Goal: Task Accomplishment & Management: Manage account settings

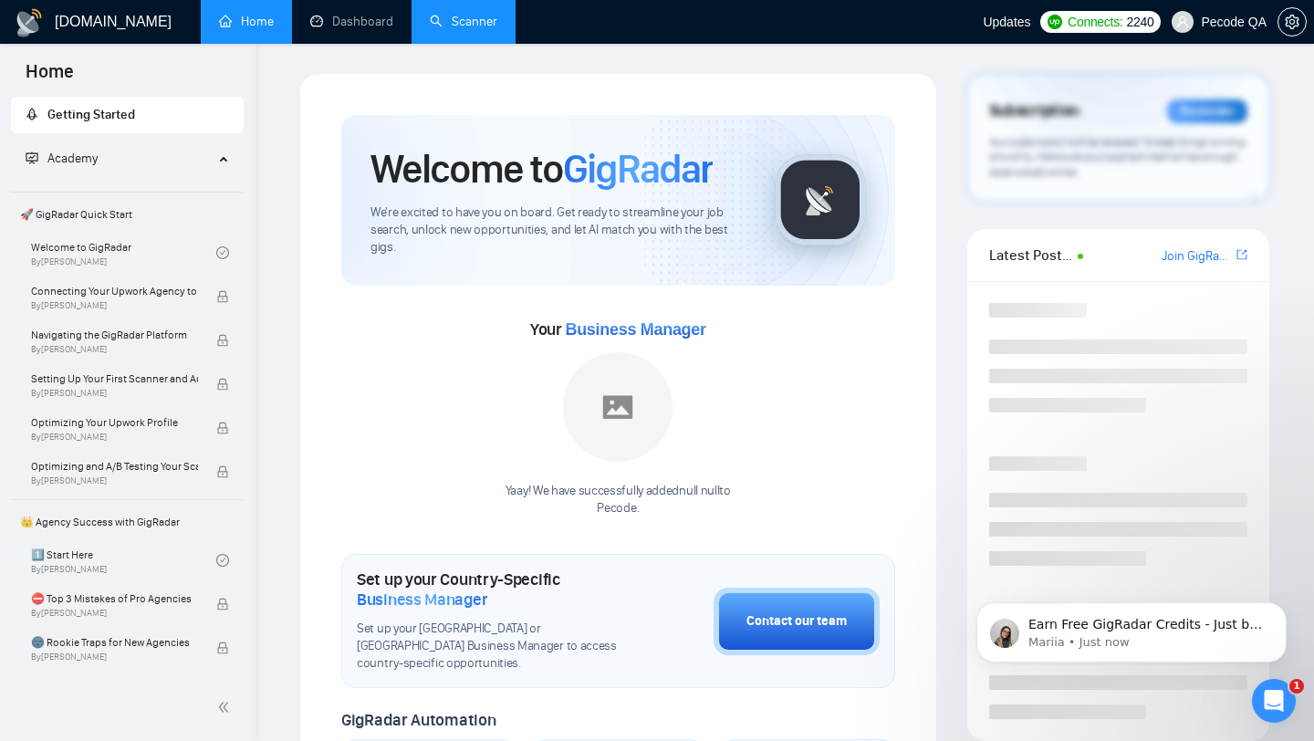
click at [470, 19] on link "Scanner" at bounding box center [464, 22] width 68 height 16
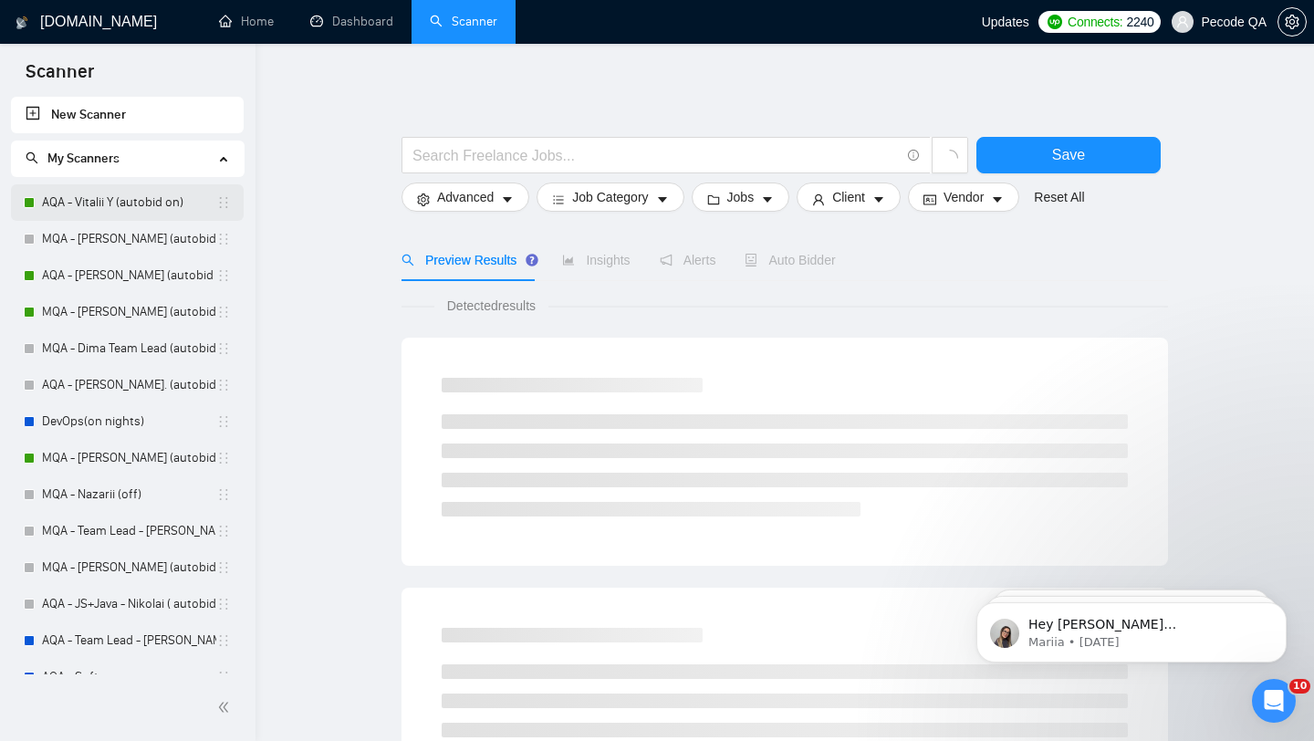
click at [168, 194] on link "AQA - Vitalii Y (autobid on)" at bounding box center [129, 202] width 174 height 37
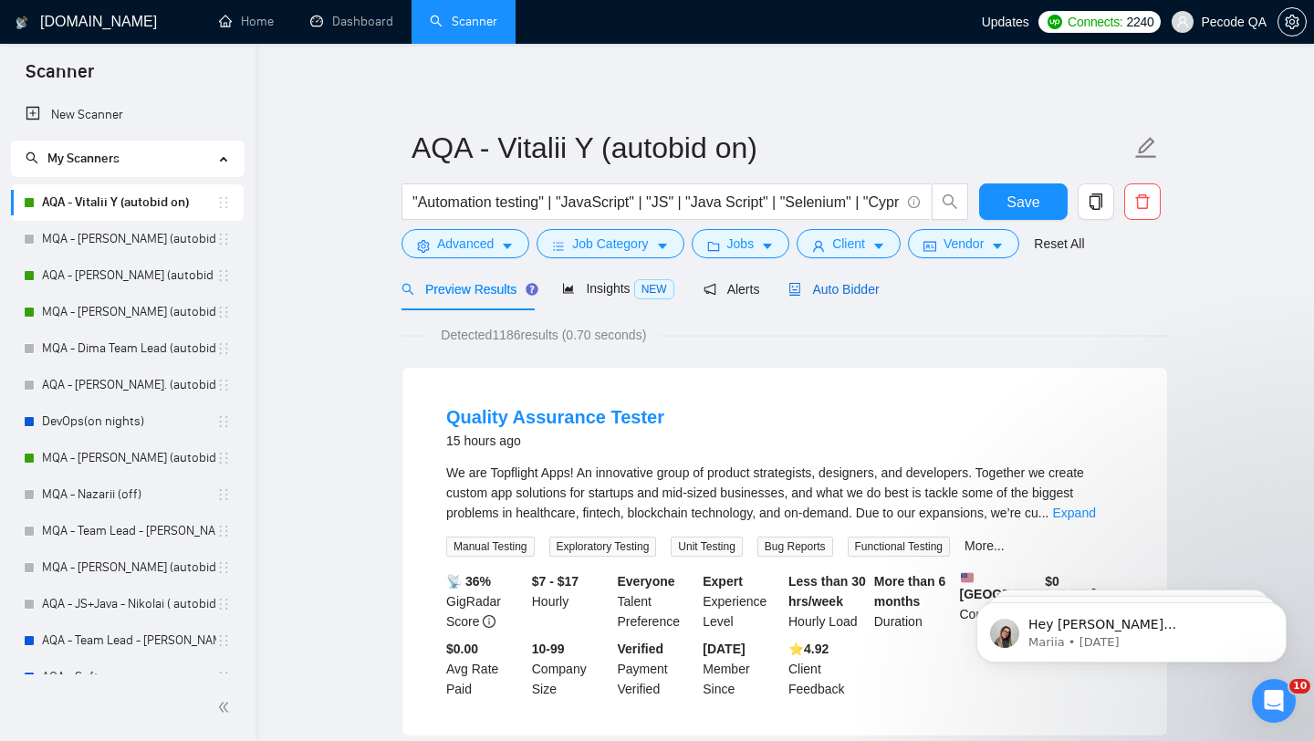
click at [837, 291] on span "Auto Bidder" at bounding box center [834, 289] width 90 height 15
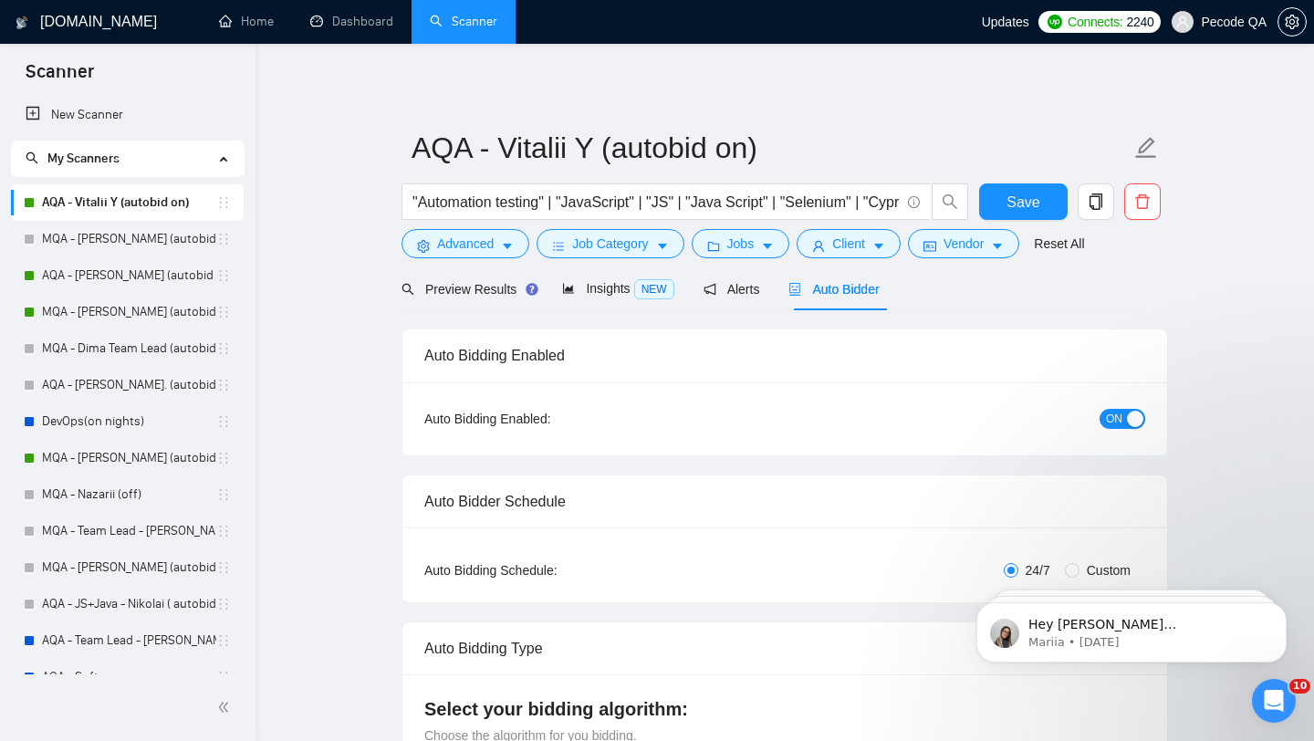
radio input "false"
radio input "true"
checkbox input "true"
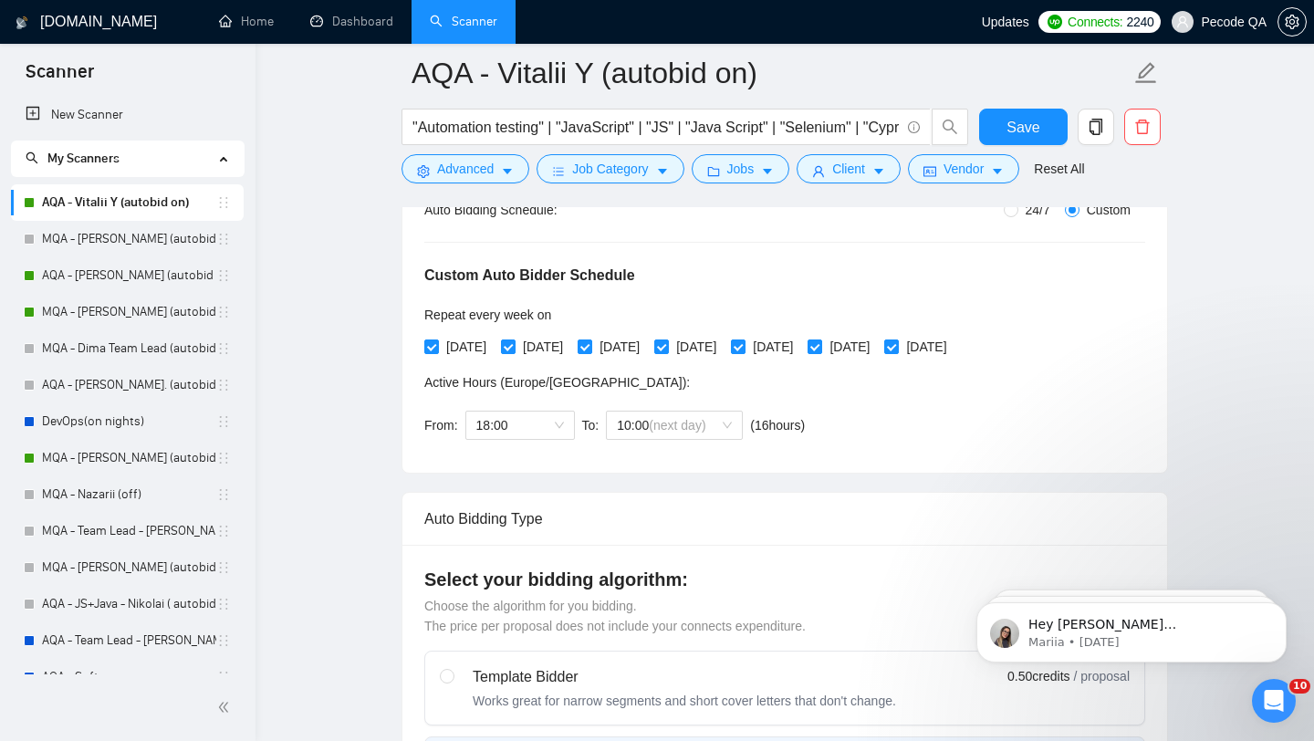
scroll to position [475, 0]
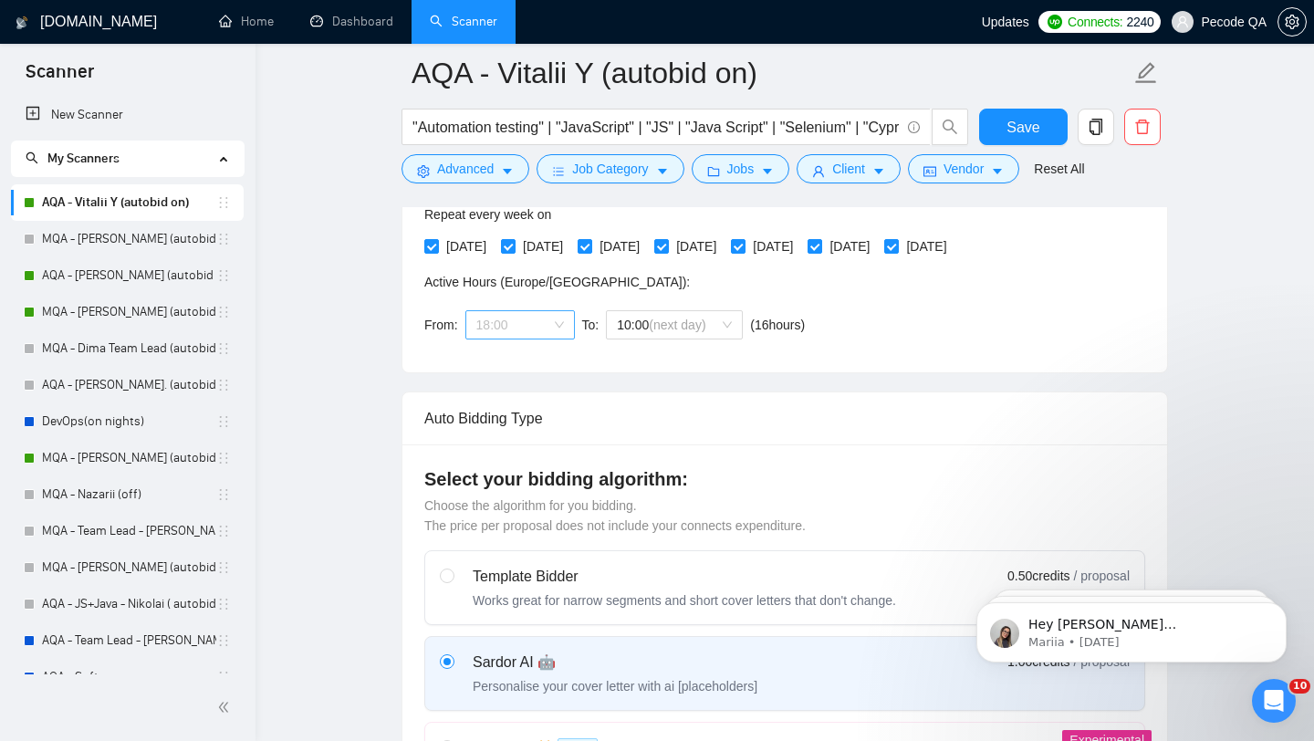
click at [531, 315] on span "18:00" at bounding box center [520, 324] width 88 height 27
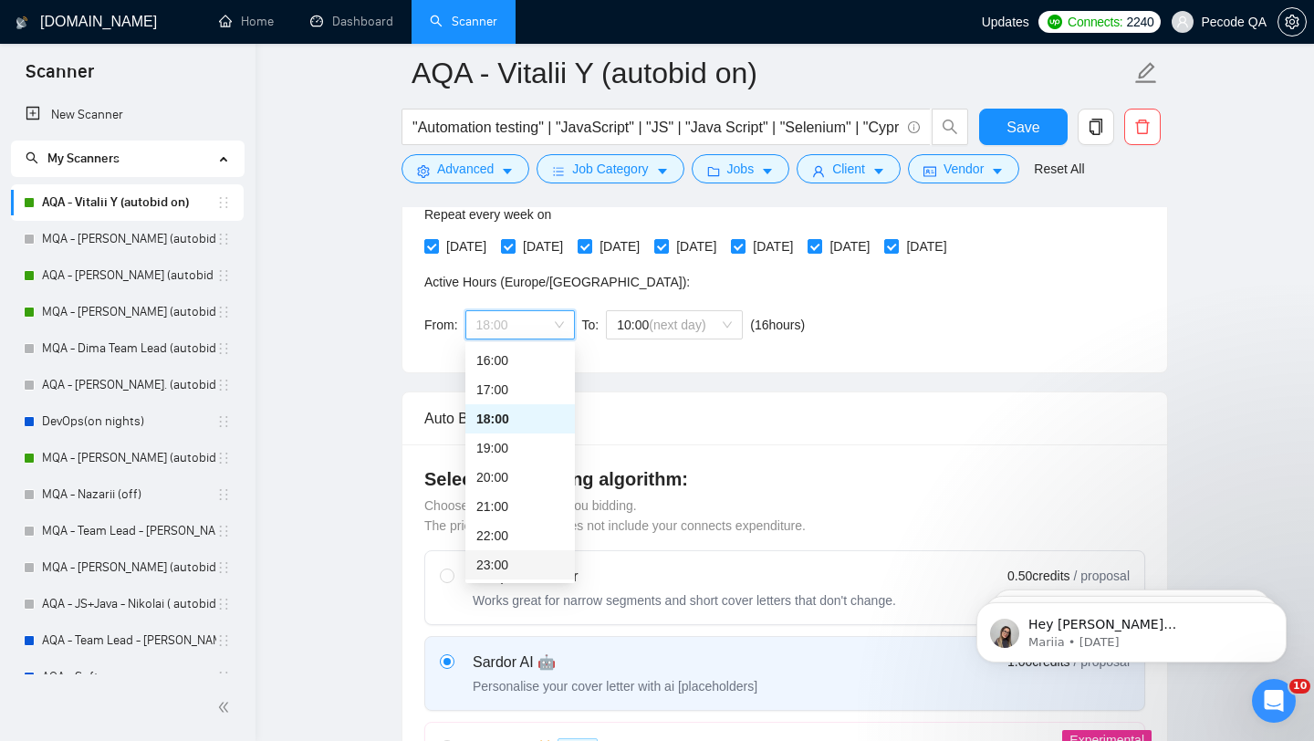
click at [538, 559] on div "23:00" at bounding box center [520, 565] width 88 height 20
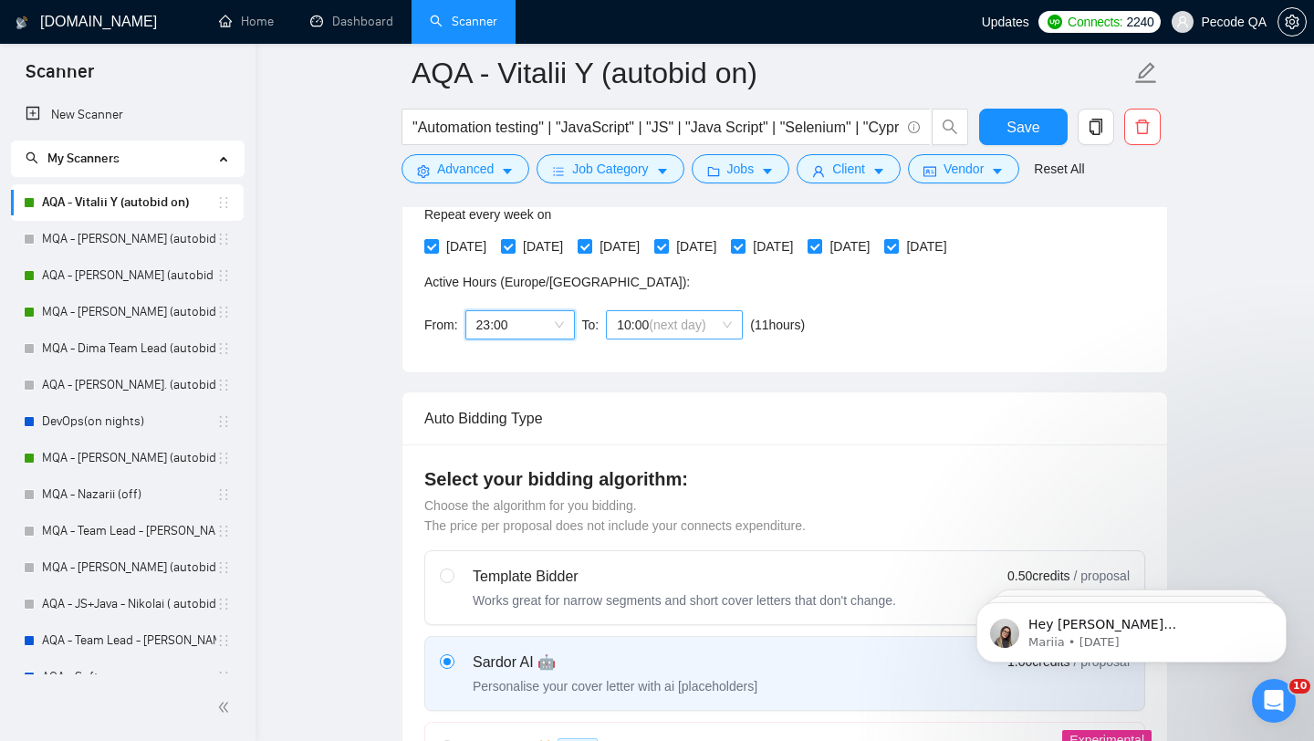
click at [683, 311] on span "10:00 (next day)" at bounding box center [674, 324] width 115 height 27
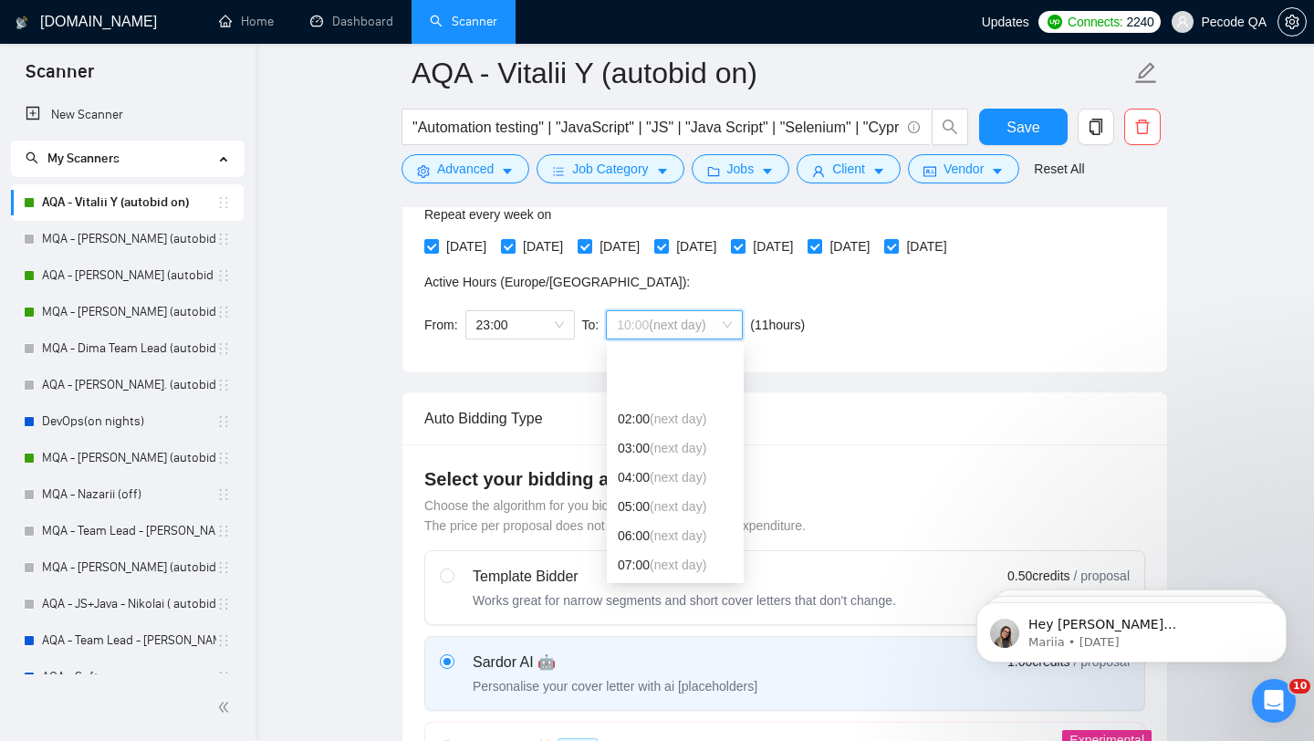
scroll to position [88, 0]
click at [678, 516] on div "08:00 (next day)" at bounding box center [675, 506] width 115 height 20
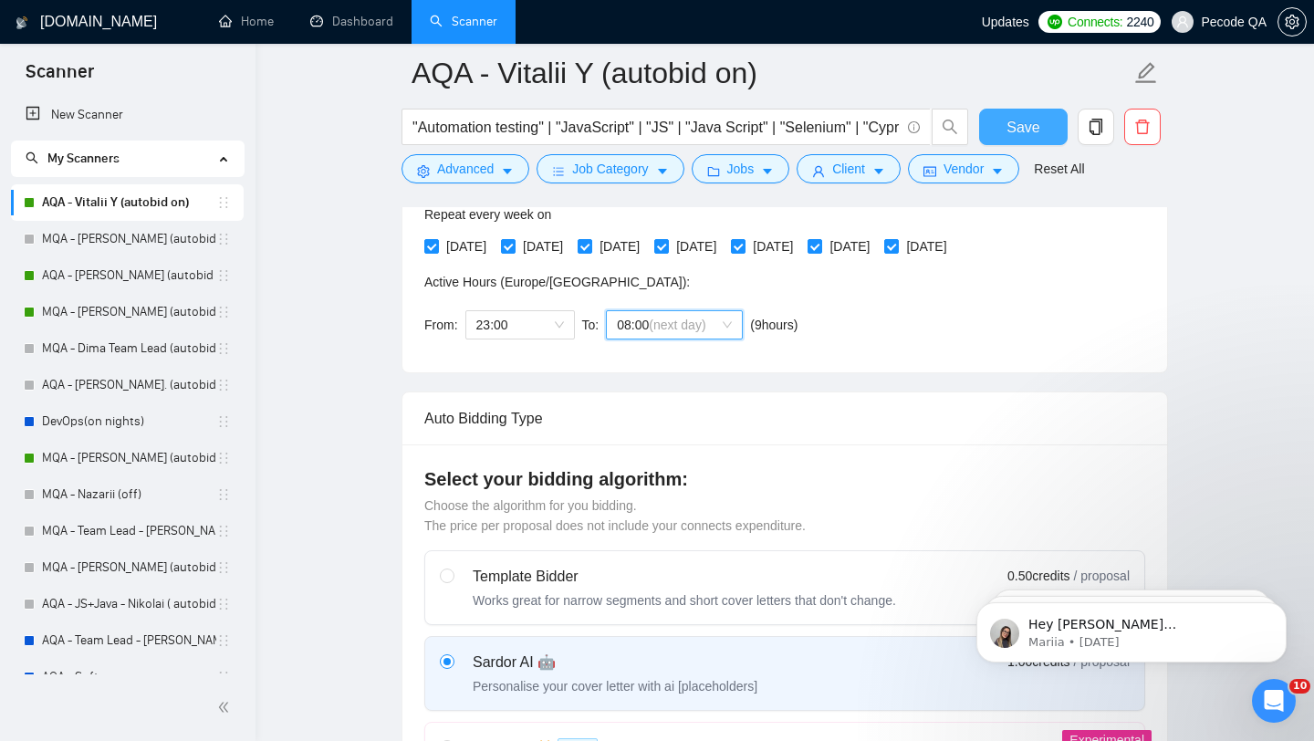
click at [1029, 126] on span "Save" at bounding box center [1023, 127] width 33 height 23
checkbox input "true"
click at [154, 312] on link "MQA - [PERSON_NAME] (autobid on)" at bounding box center [129, 312] width 174 height 37
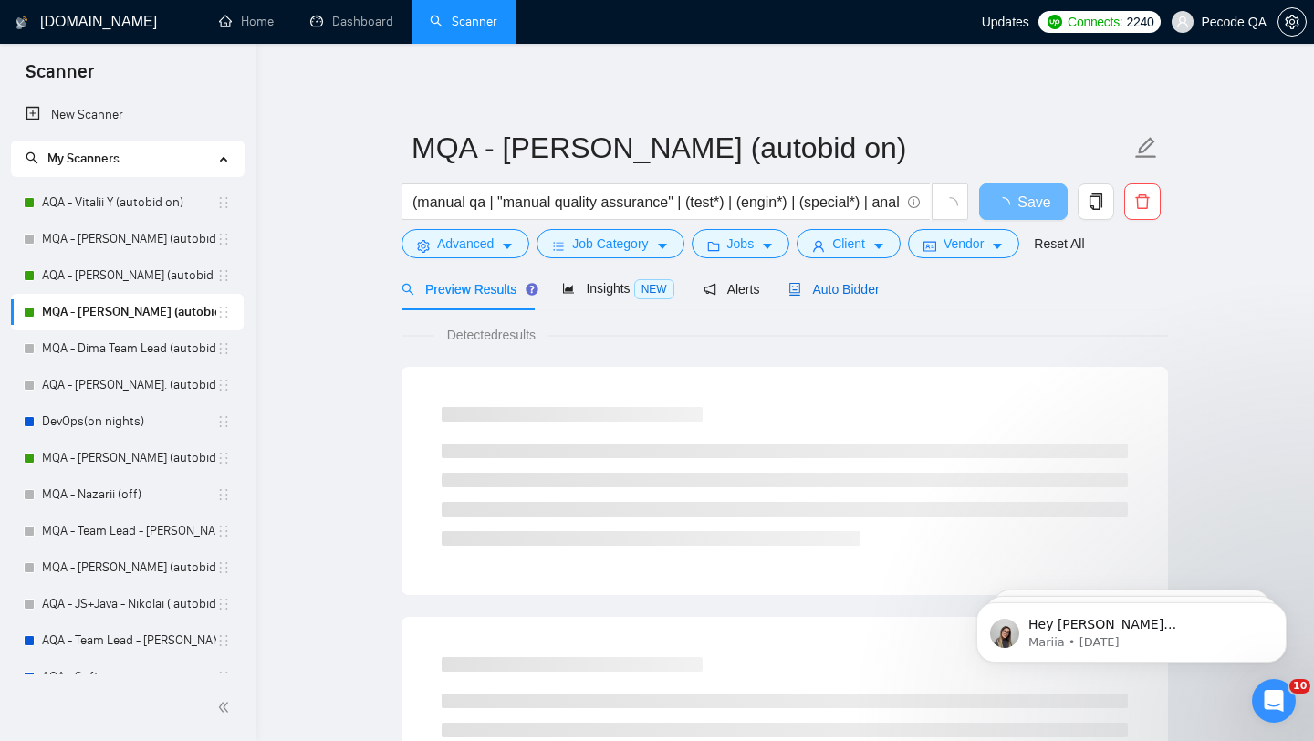
click at [841, 287] on span "Auto Bidder" at bounding box center [834, 289] width 90 height 15
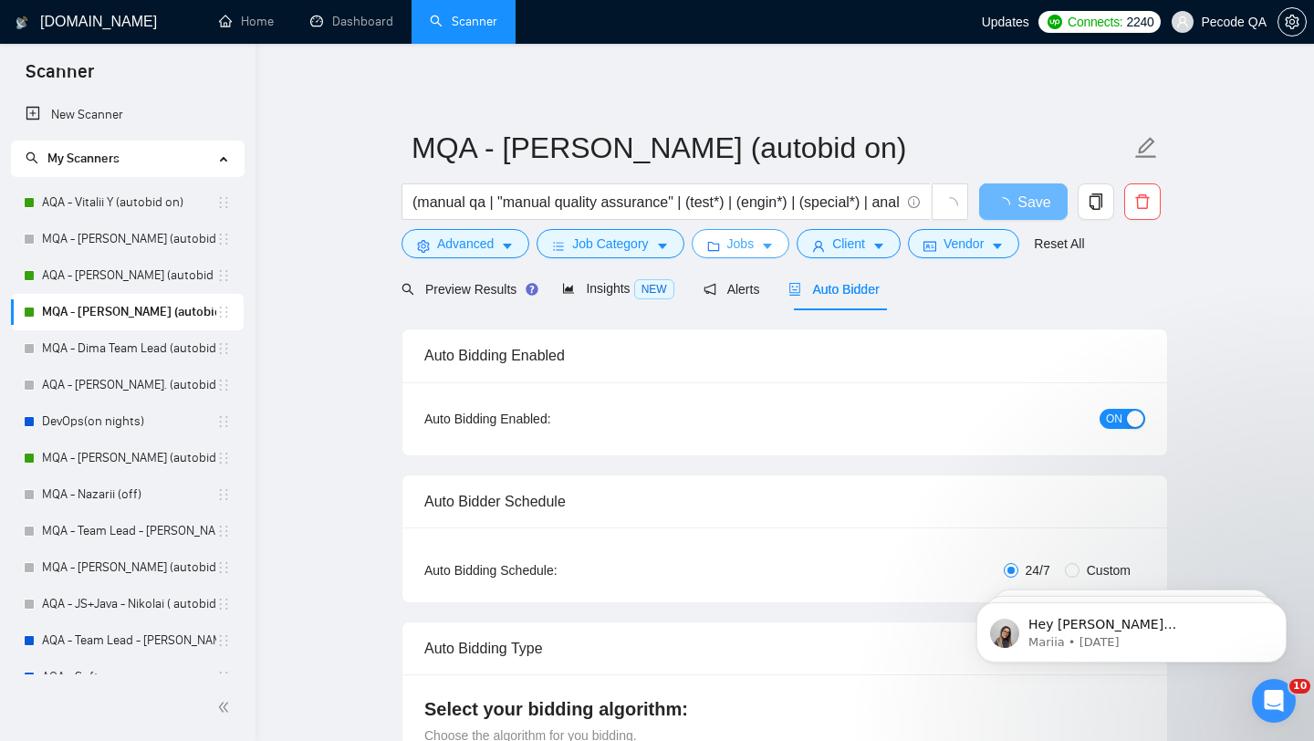
radio input "false"
radio input "true"
checkbox input "true"
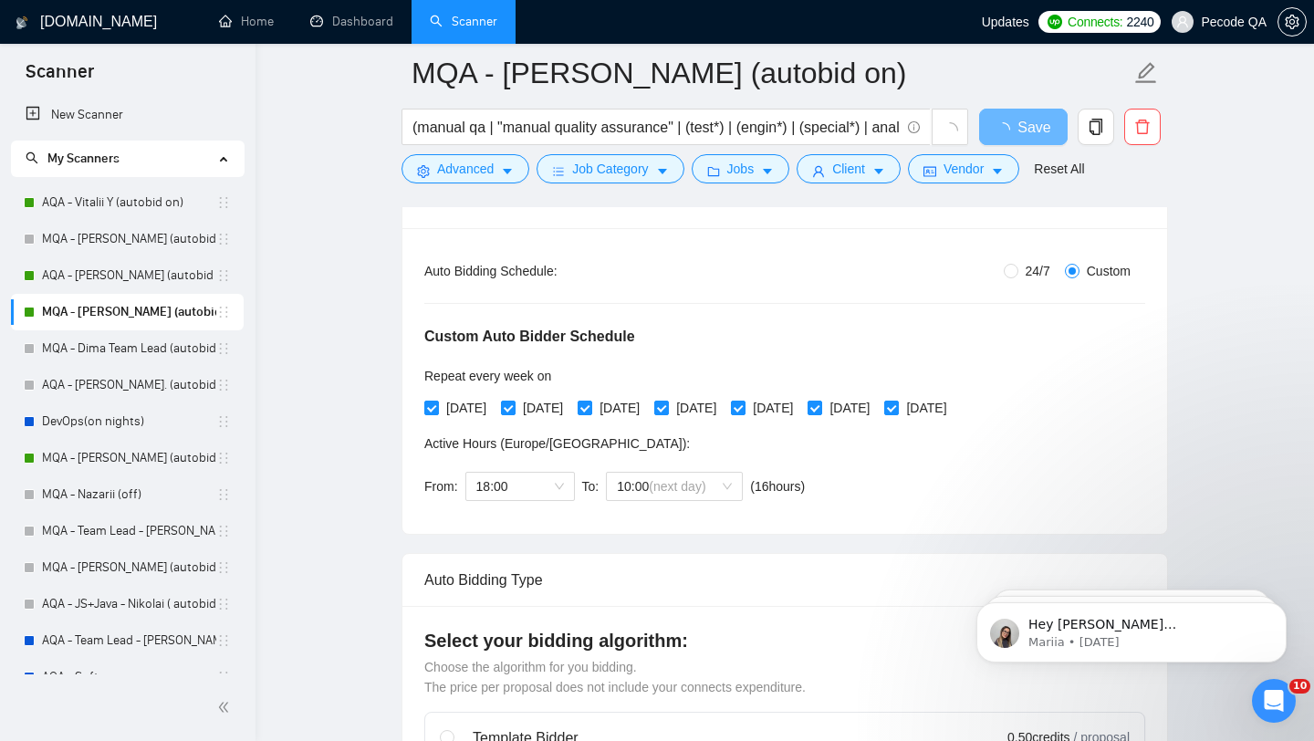
scroll to position [331, 0]
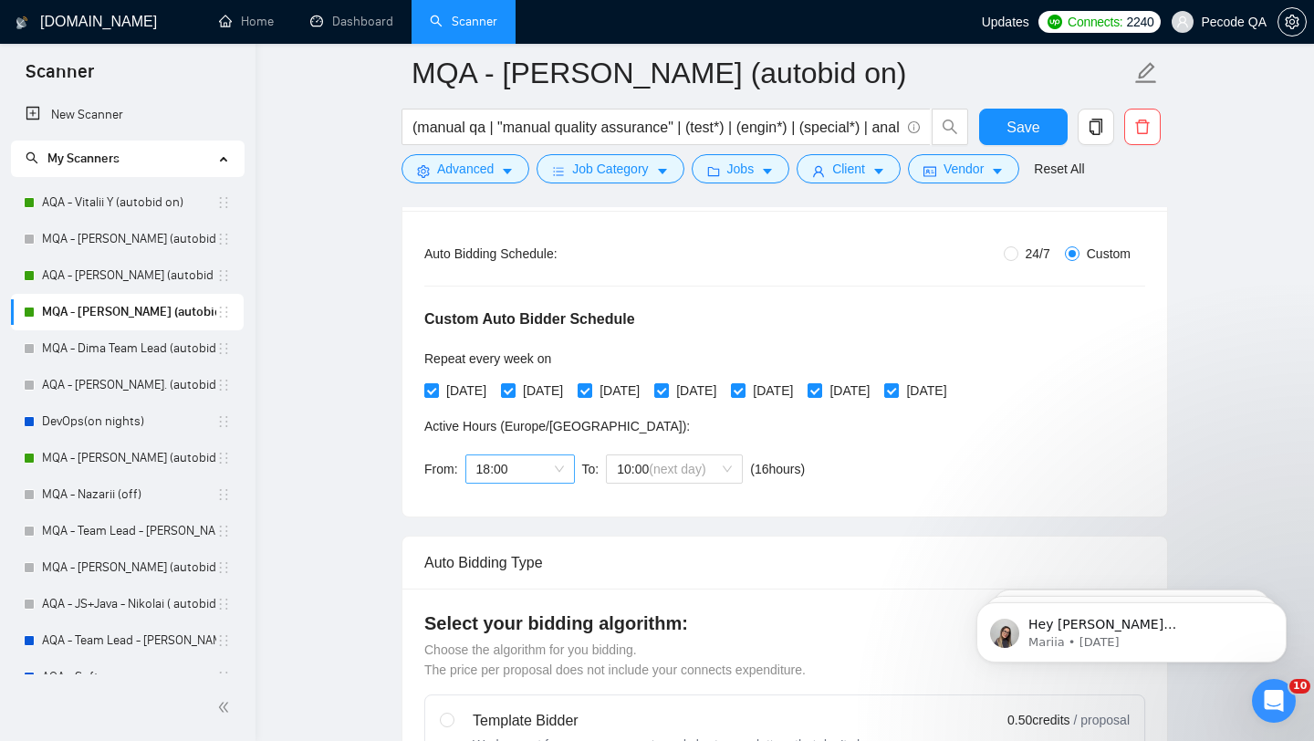
click at [540, 465] on span "18:00" at bounding box center [520, 468] width 88 height 27
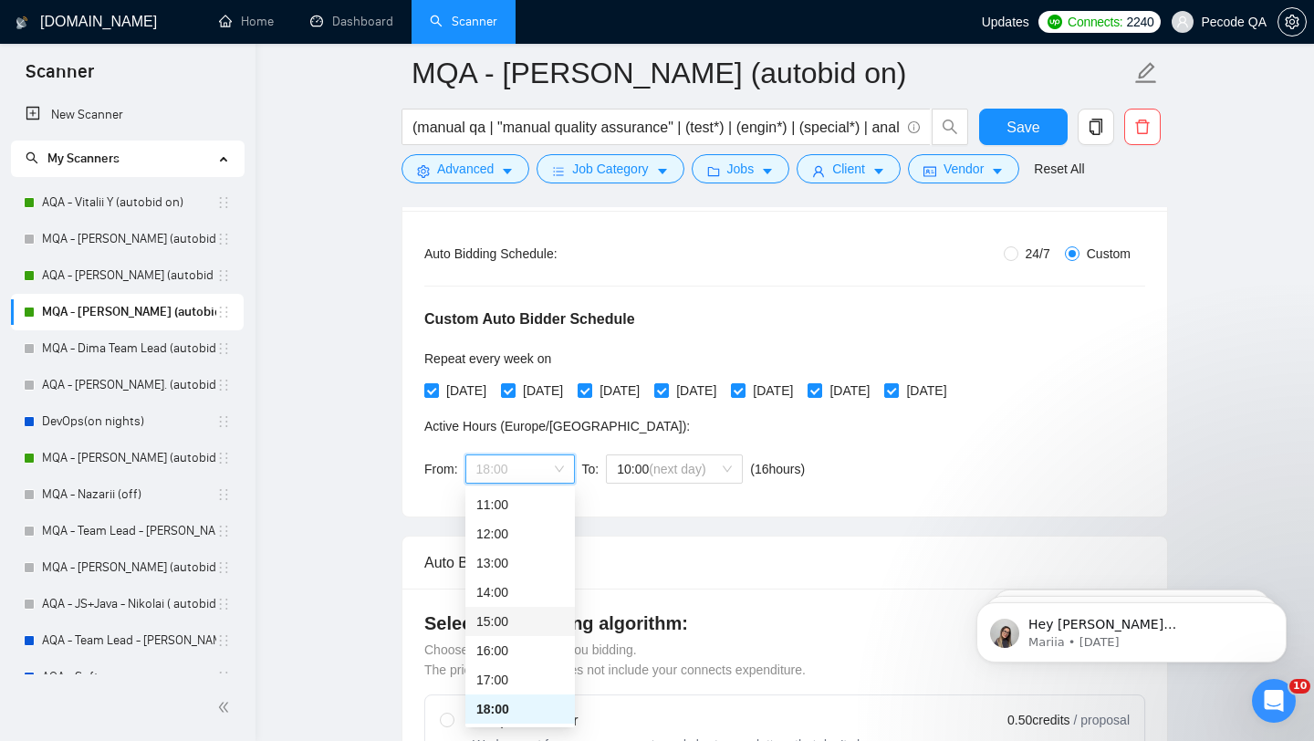
scroll to position [467, 0]
click at [538, 715] on div "23:00" at bounding box center [520, 709] width 88 height 20
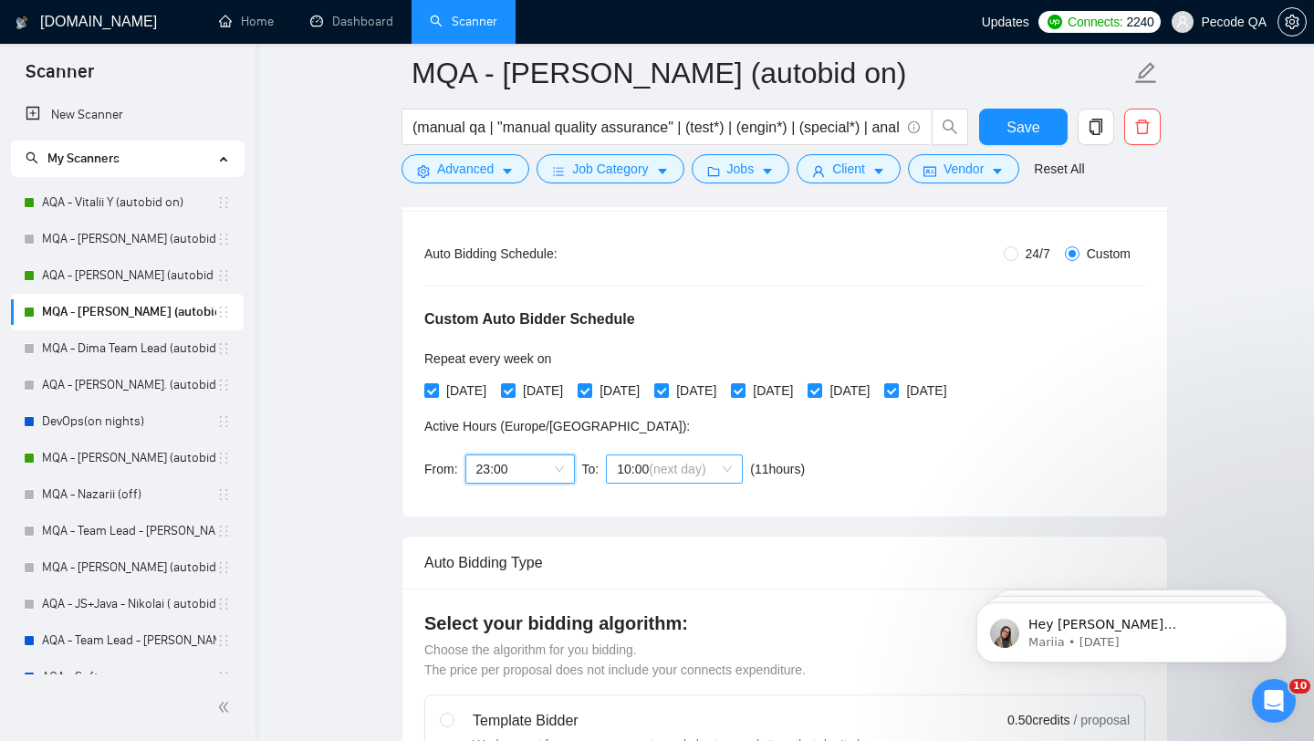
click at [703, 465] on span "(next day)" at bounding box center [677, 469] width 57 height 15
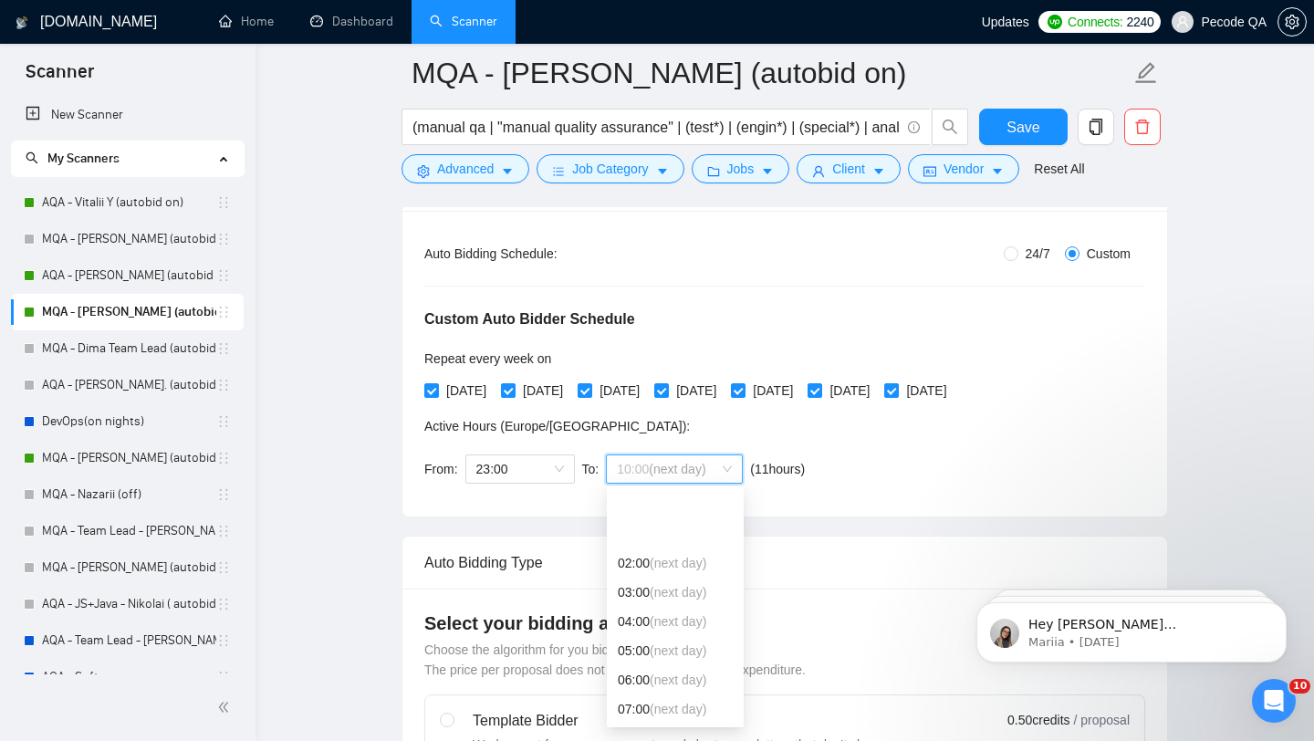
scroll to position [88, 0]
click at [682, 652] on span "(next day)" at bounding box center [678, 650] width 57 height 15
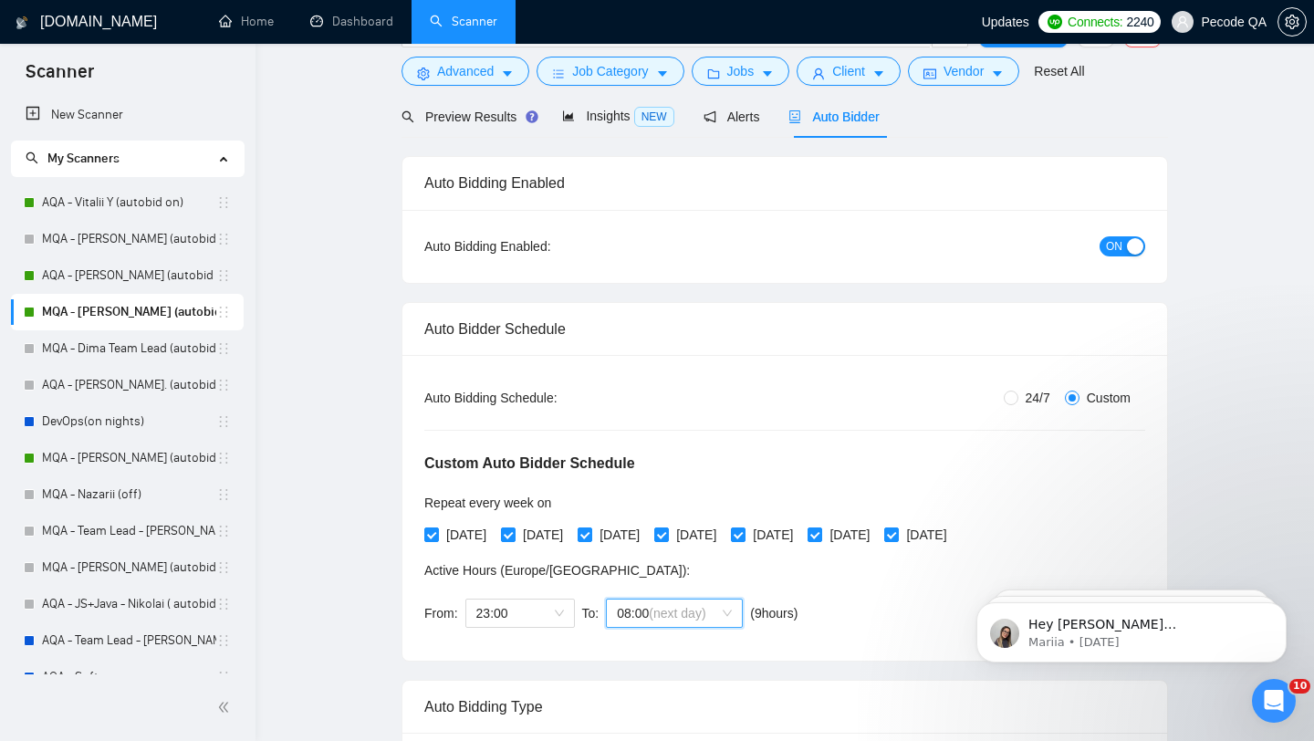
scroll to position [0, 0]
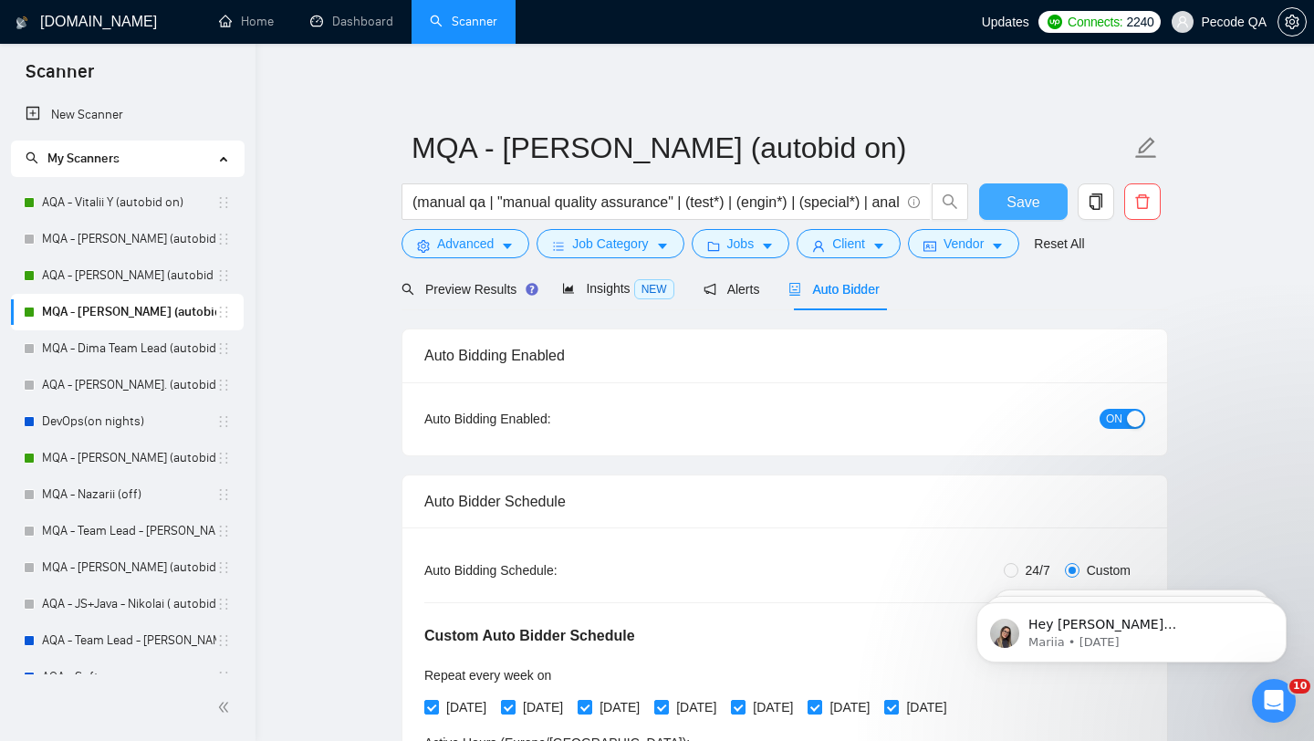
click at [1024, 199] on span "Save" at bounding box center [1023, 202] width 33 height 23
checkbox input "true"
click at [151, 259] on link "AQA - [PERSON_NAME] (autobid on)" at bounding box center [129, 275] width 174 height 37
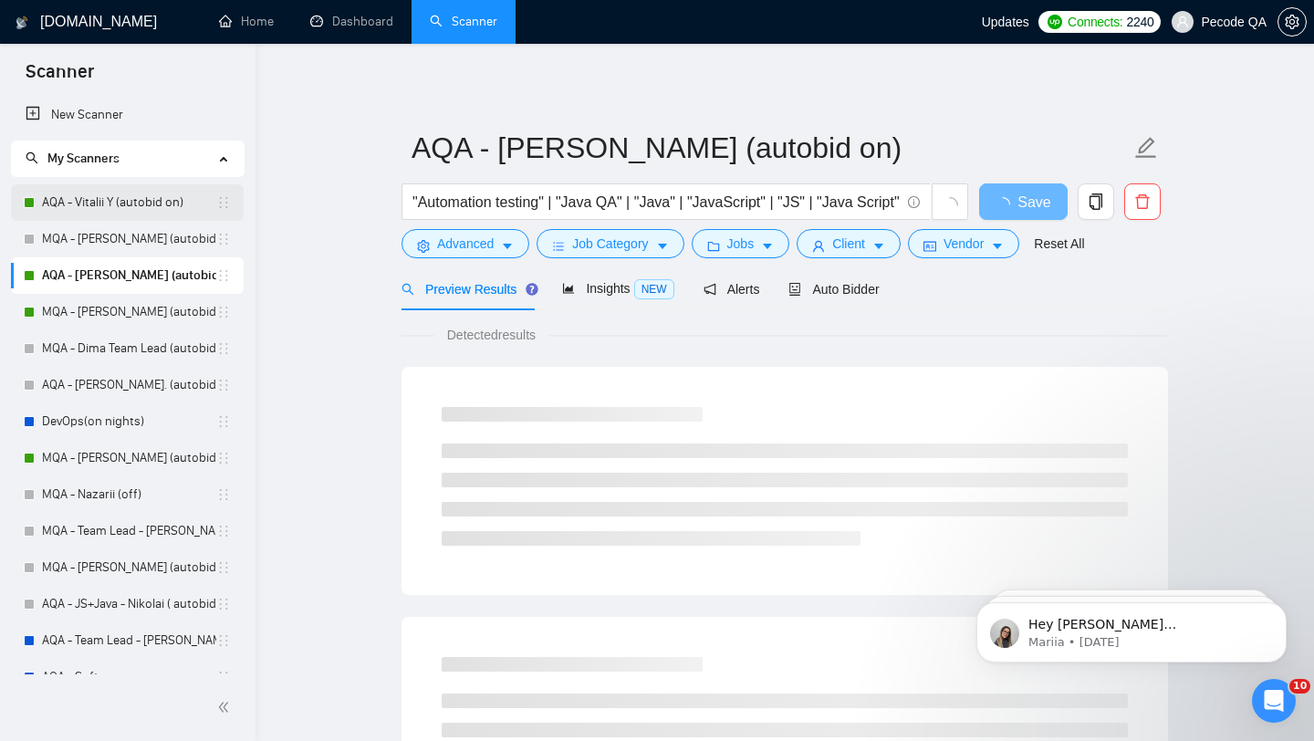
click at [156, 211] on link "AQA - Vitalii Y (autobid on)" at bounding box center [129, 202] width 174 height 37
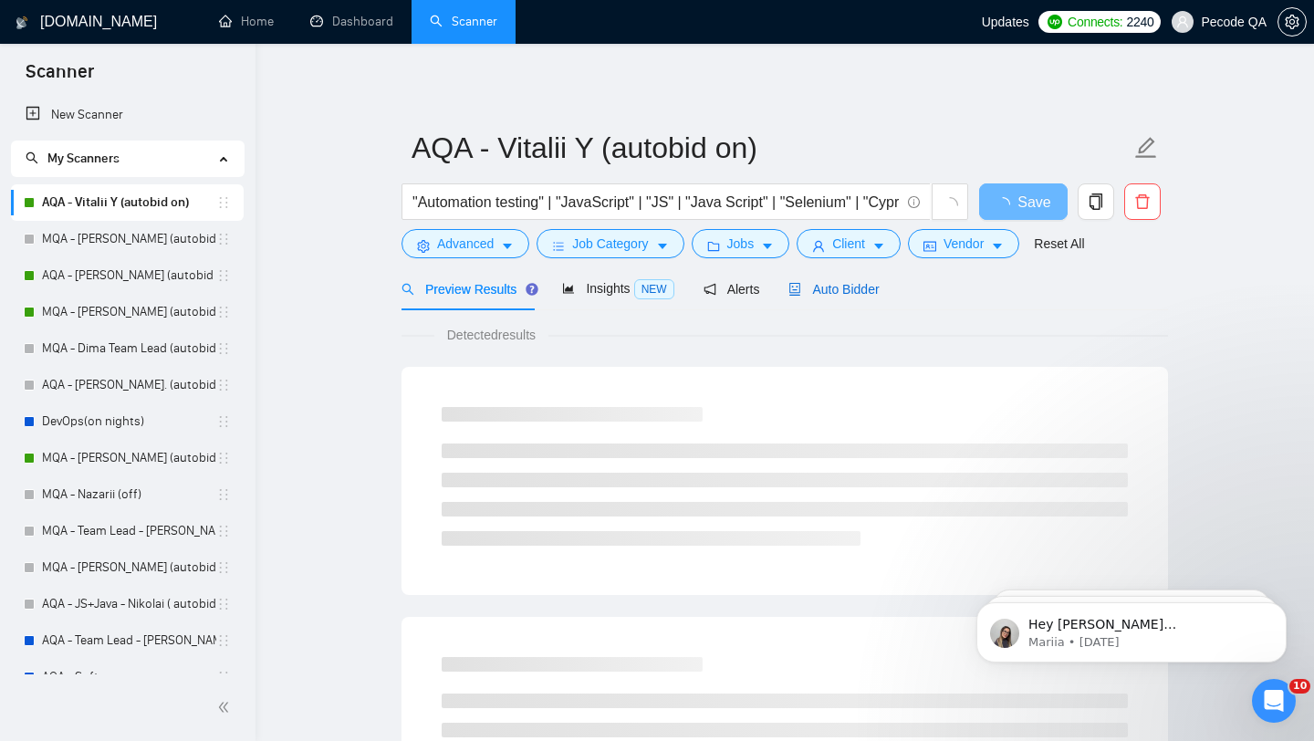
click at [864, 286] on span "Auto Bidder" at bounding box center [834, 289] width 90 height 15
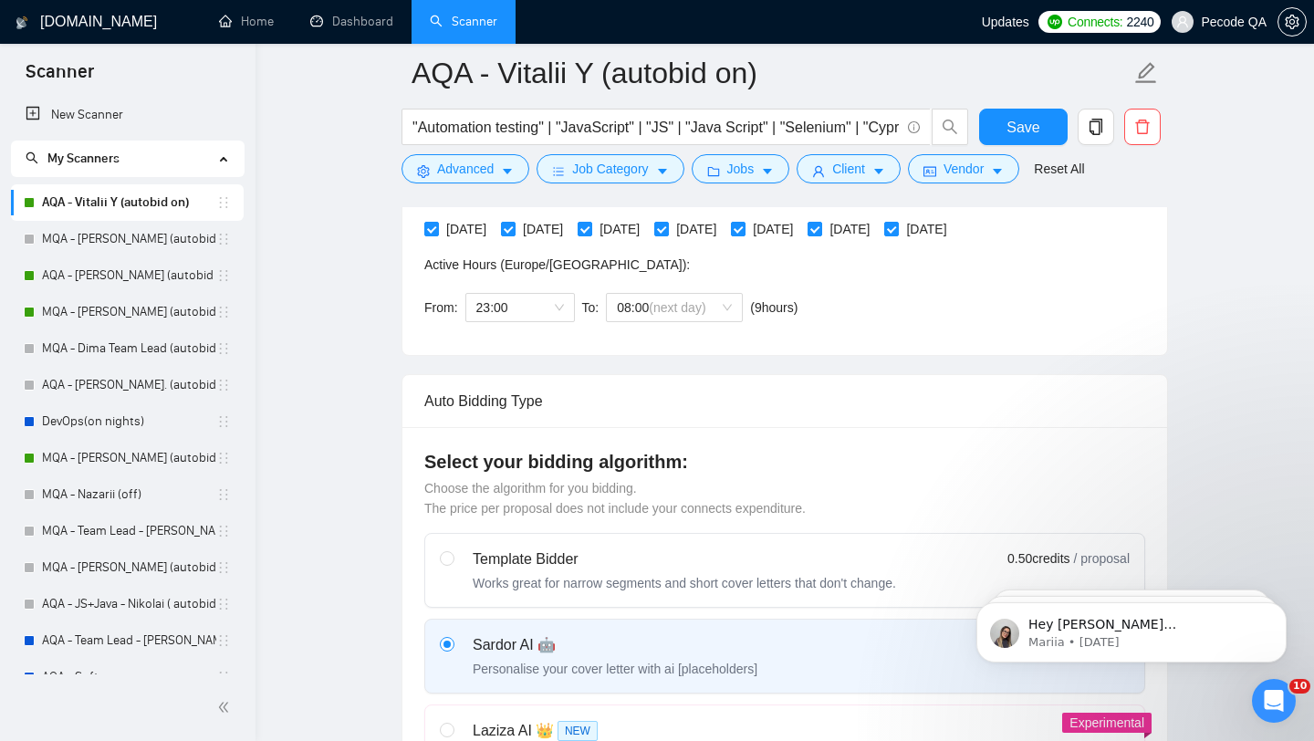
scroll to position [518, 0]
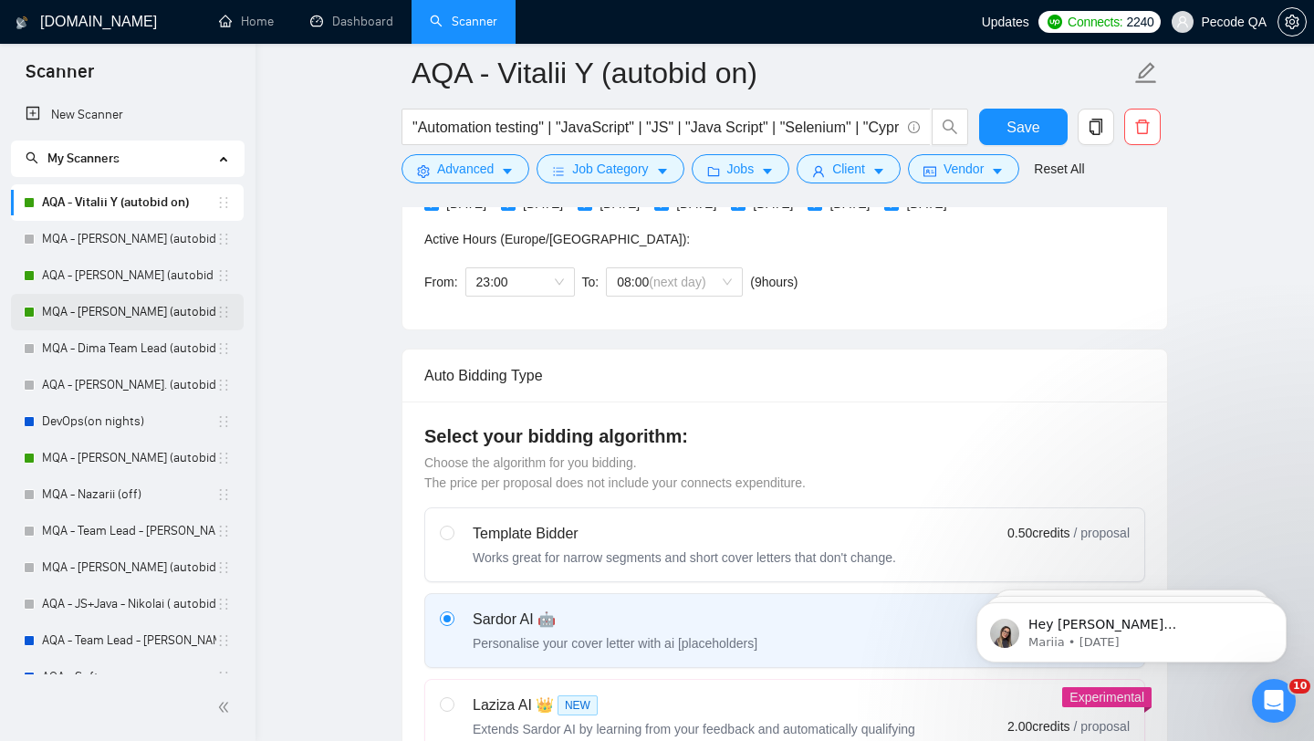
click at [151, 317] on link "MQA - [PERSON_NAME] (autobid on)" at bounding box center [129, 312] width 174 height 37
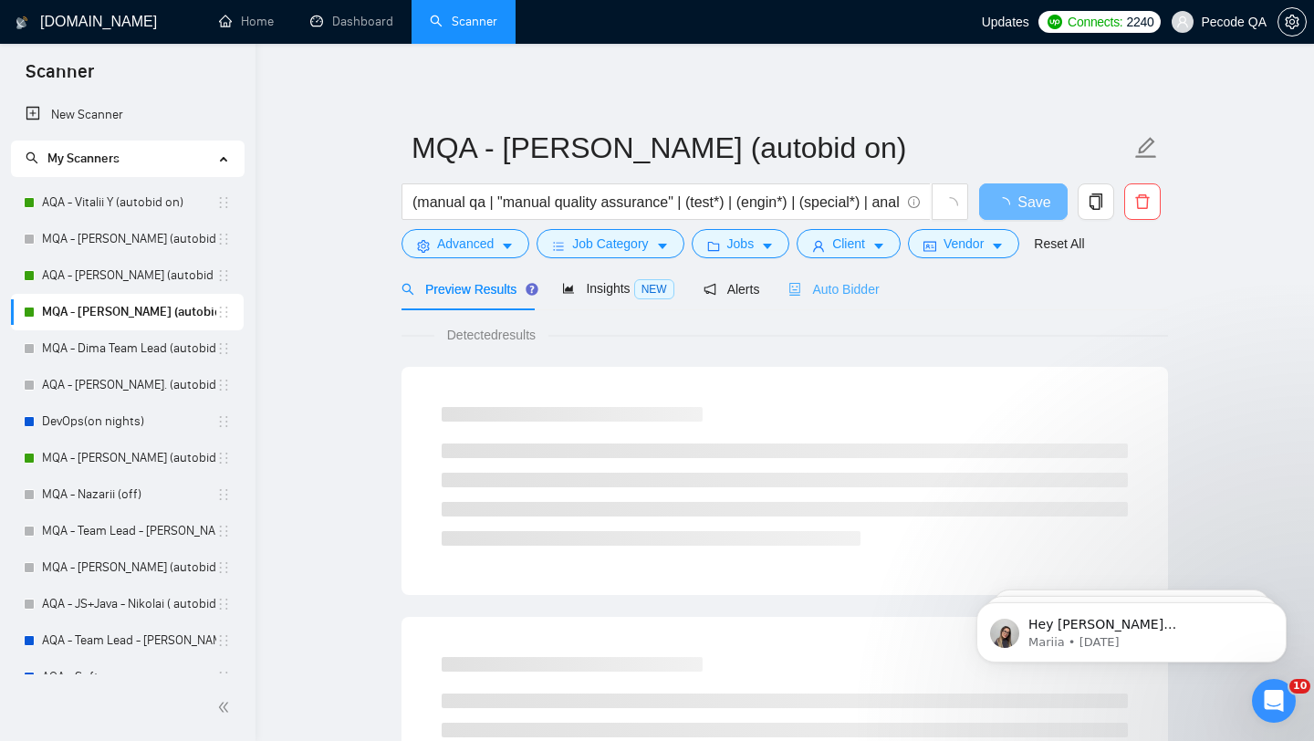
click at [841, 309] on div "Auto Bidder" at bounding box center [834, 288] width 90 height 43
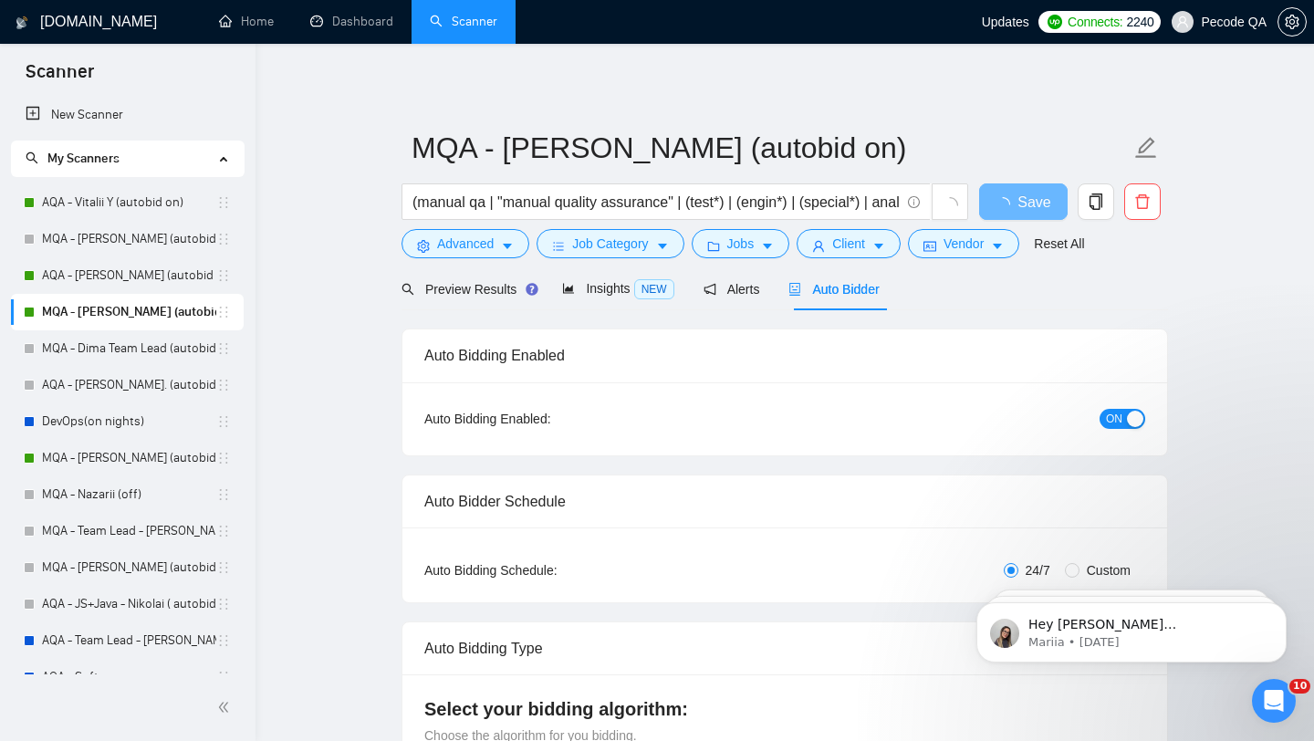
radio input "false"
radio input "true"
checkbox input "true"
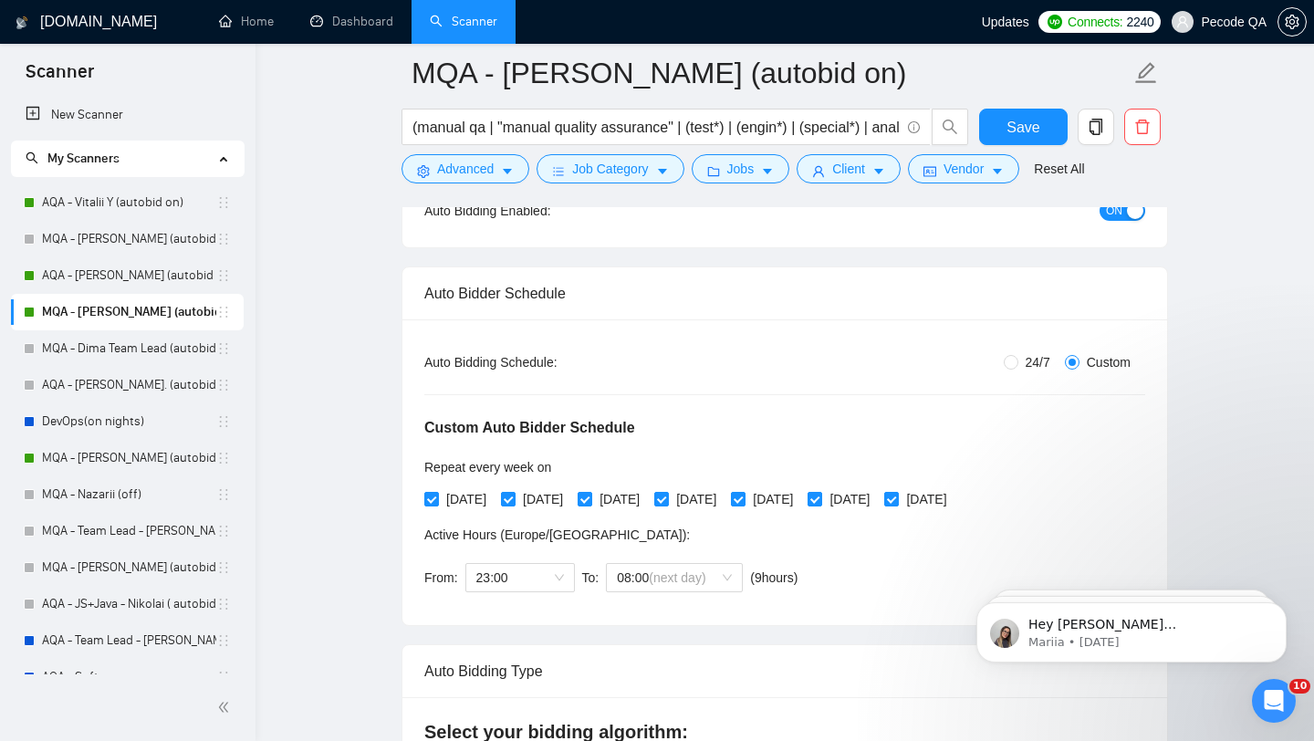
scroll to position [244, 0]
